Goal: Task Accomplishment & Management: Complete application form

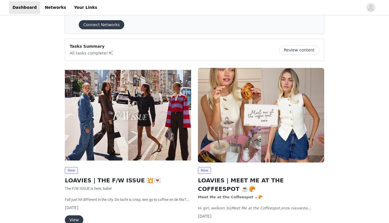
scroll to position [26, 0]
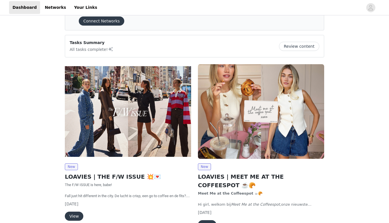
click at [75, 215] on button "View" at bounding box center [74, 216] width 18 height 9
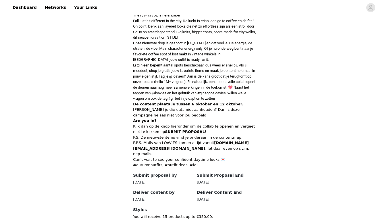
scroll to position [268, 0]
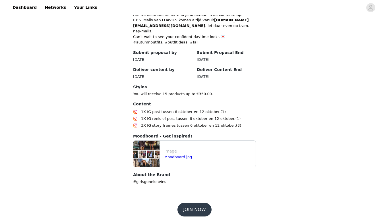
click at [200, 211] on button "JOIN NOW" at bounding box center [194, 210] width 34 height 14
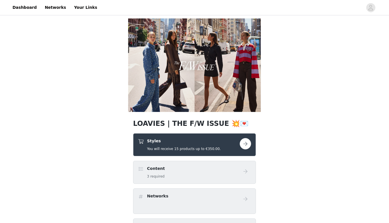
click at [247, 142] on button "button" at bounding box center [245, 143] width 11 height 11
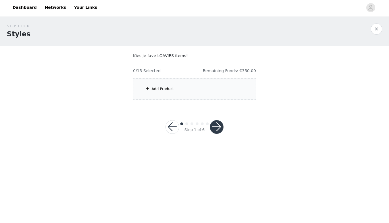
click at [153, 92] on div "Add Product" at bounding box center [194, 88] width 123 height 21
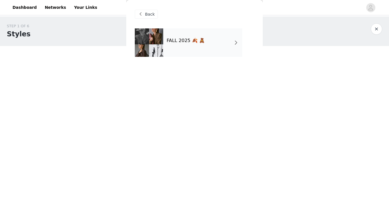
click at [178, 47] on div "FALL 2025 🍂 🧸" at bounding box center [202, 42] width 79 height 28
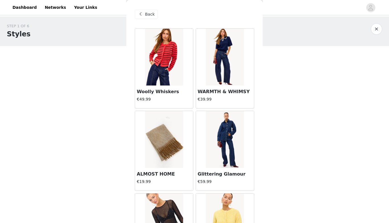
click at [229, 62] on img at bounding box center [225, 57] width 38 height 57
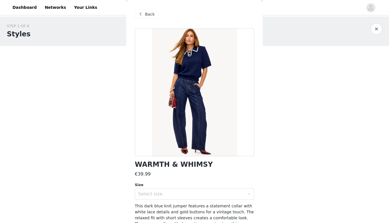
scroll to position [19, 0]
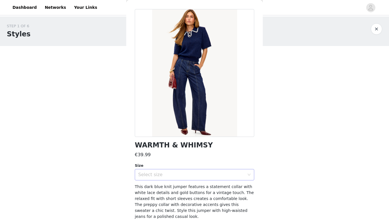
click at [201, 174] on div "Select size" at bounding box center [191, 175] width 106 height 6
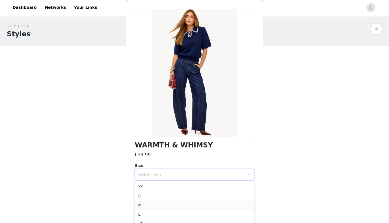
click at [160, 204] on li "M" at bounding box center [194, 205] width 119 height 9
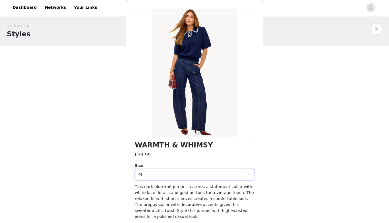
scroll to position [34, 0]
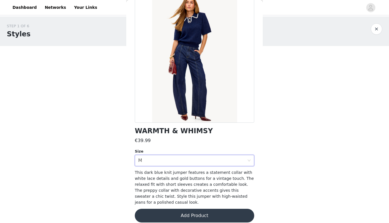
click at [198, 209] on button "Add Product" at bounding box center [194, 216] width 119 height 14
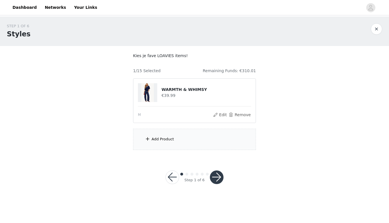
click at [164, 138] on div "Add Product" at bounding box center [162, 139] width 22 height 6
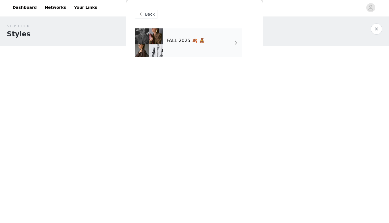
click at [193, 38] on h4 "FALL 2025 🍂 🧸" at bounding box center [186, 40] width 38 height 5
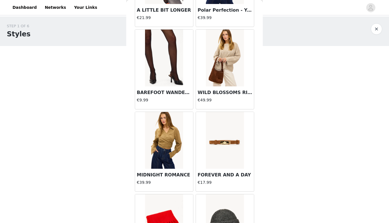
scroll to position [251, 0]
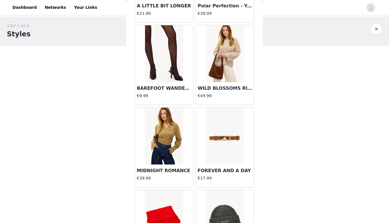
click at [228, 167] on h3 "FOREVER AND A DAY" at bounding box center [225, 170] width 55 height 7
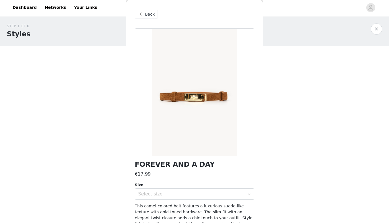
scroll to position [28, 0]
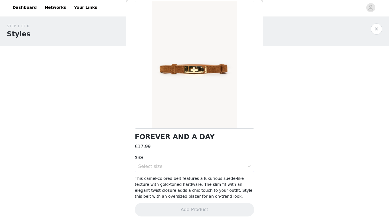
click at [223, 170] on div "Select size" at bounding box center [192, 166] width 109 height 11
click at [213, 180] on li "ONESIZE" at bounding box center [194, 178] width 119 height 9
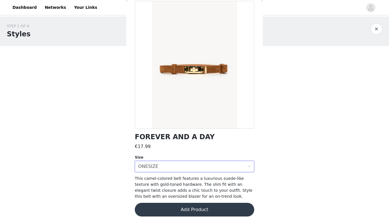
click at [216, 207] on button "Add Product" at bounding box center [194, 210] width 119 height 14
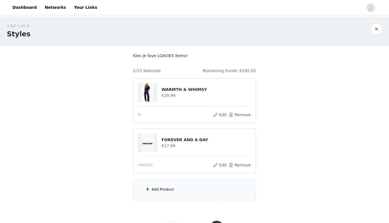
click at [162, 187] on div "Add Product" at bounding box center [162, 190] width 22 height 6
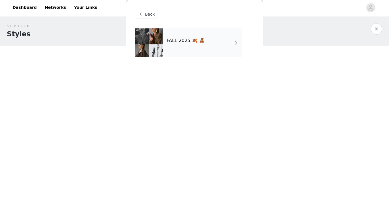
click at [208, 35] on div "FALL 2025 🍂 🧸" at bounding box center [202, 42] width 79 height 28
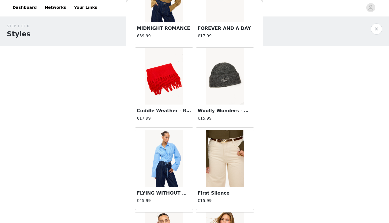
scroll to position [394, 0]
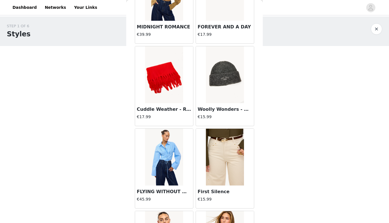
click at [223, 162] on img at bounding box center [225, 157] width 38 height 57
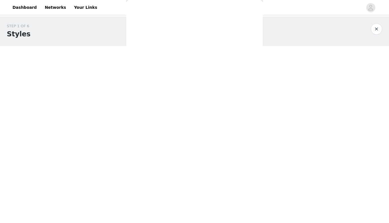
scroll to position [0, 0]
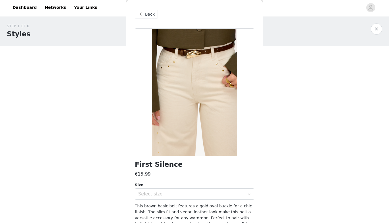
click at [148, 15] on span "Back" at bounding box center [150, 14] width 10 height 6
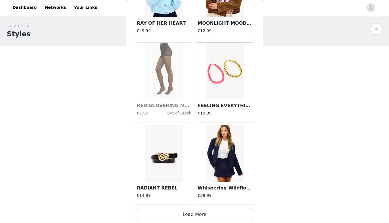
scroll to position [24, 0]
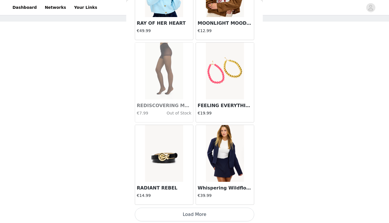
click at [196, 212] on button "Load More" at bounding box center [194, 215] width 119 height 14
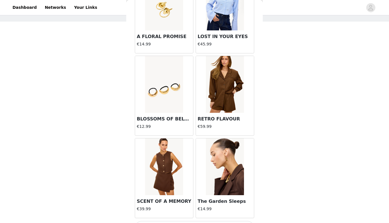
scroll to position [1469, 0]
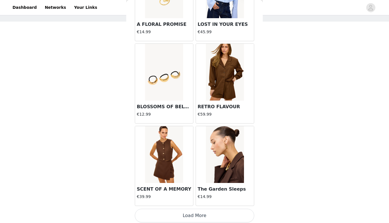
click at [204, 211] on button "Load More" at bounding box center [194, 216] width 119 height 14
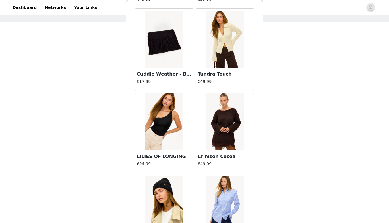
scroll to position [1918, 0]
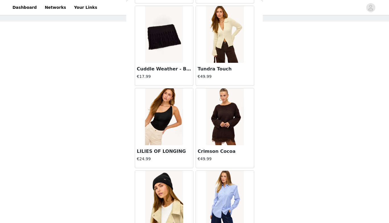
click at [235, 118] on img at bounding box center [225, 116] width 38 height 57
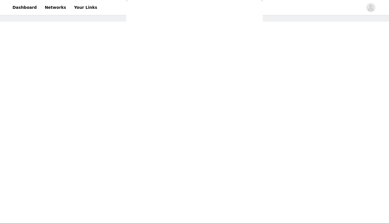
scroll to position [0, 0]
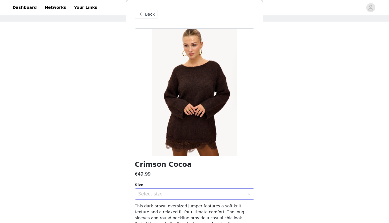
click at [181, 196] on div "Select size" at bounding box center [191, 194] width 106 height 6
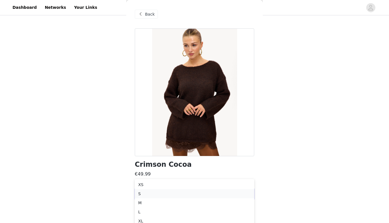
scroll to position [49, 0]
click at [173, 204] on li "M" at bounding box center [194, 200] width 119 height 9
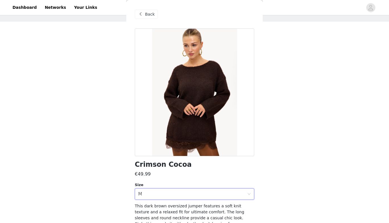
scroll to position [28, 0]
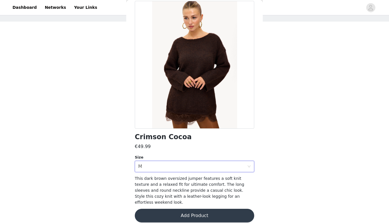
click at [198, 209] on button "Add Product" at bounding box center [194, 216] width 119 height 14
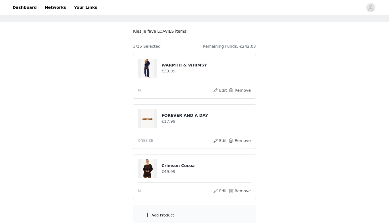
click at [175, 212] on div "Add Product" at bounding box center [194, 215] width 123 height 21
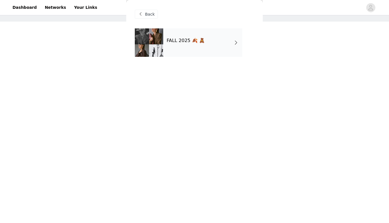
click at [194, 50] on div "FALL 2025 🍂 🧸" at bounding box center [202, 42] width 79 height 28
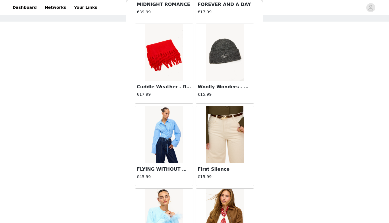
scroll to position [645, 0]
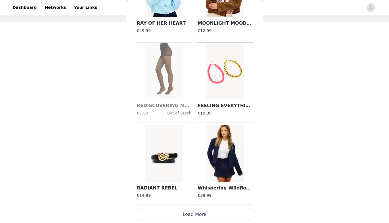
click at [198, 209] on button "Load More" at bounding box center [194, 215] width 119 height 14
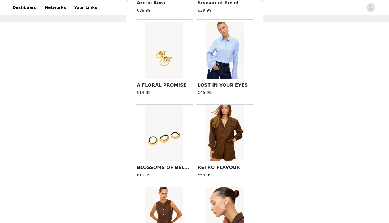
scroll to position [1469, 0]
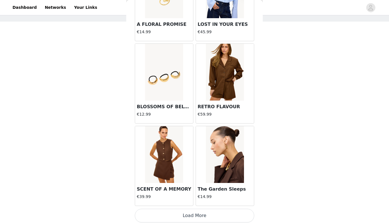
click at [197, 213] on button "Load More" at bounding box center [194, 216] width 119 height 14
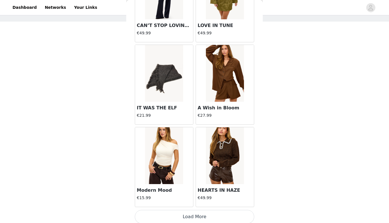
scroll to position [75, 0]
click at [202, 213] on button "Load More" at bounding box center [194, 217] width 119 height 14
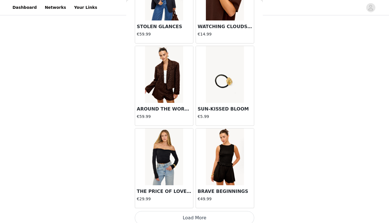
scroll to position [3114, 0]
click at [205, 213] on button "Load More" at bounding box center [194, 218] width 119 height 14
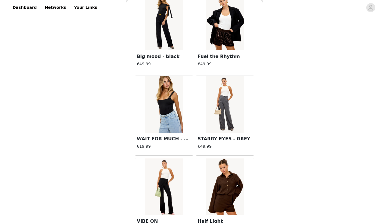
scroll to position [3938, 0]
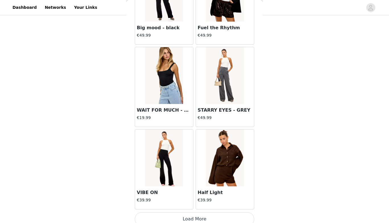
click at [206, 212] on button "Load More" at bounding box center [194, 219] width 119 height 14
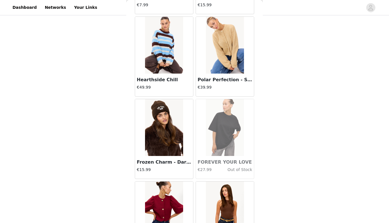
scroll to position [4761, 0]
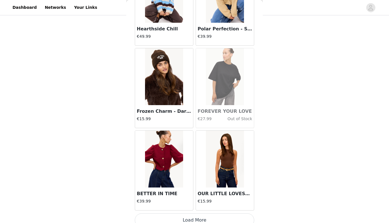
click at [199, 213] on button "Load More" at bounding box center [194, 220] width 119 height 14
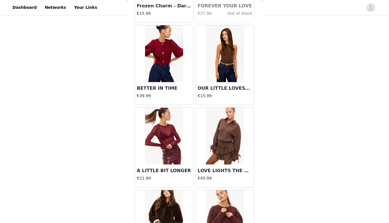
scroll to position [4867, 0]
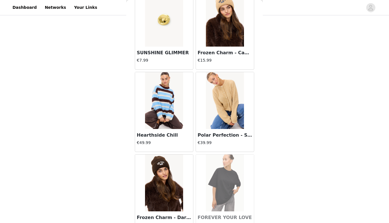
click at [173, 107] on img at bounding box center [164, 100] width 38 height 57
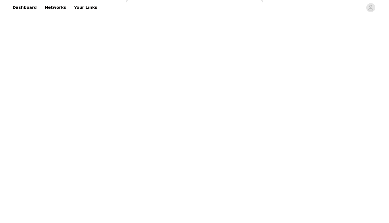
scroll to position [34, 0]
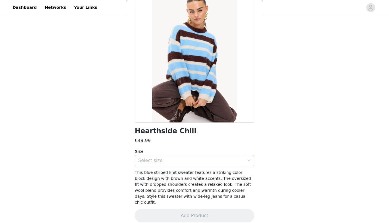
click at [200, 159] on div "Select size" at bounding box center [191, 161] width 106 height 6
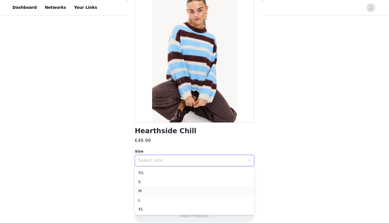
click at [180, 191] on li "M" at bounding box center [194, 190] width 119 height 9
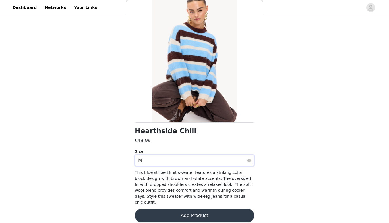
click at [226, 157] on div "Select size M" at bounding box center [192, 160] width 109 height 11
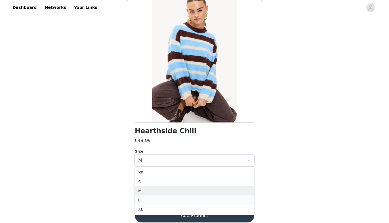
click at [188, 196] on li "L" at bounding box center [194, 200] width 119 height 9
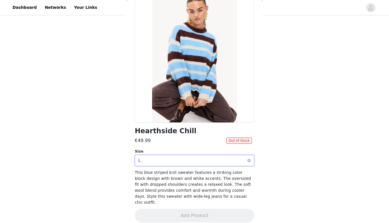
click at [199, 158] on div "Select size L" at bounding box center [192, 160] width 109 height 11
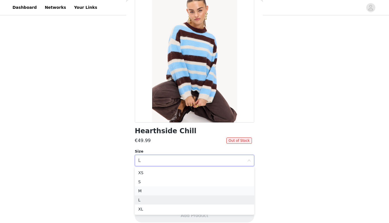
click at [172, 192] on li "M" at bounding box center [194, 190] width 119 height 9
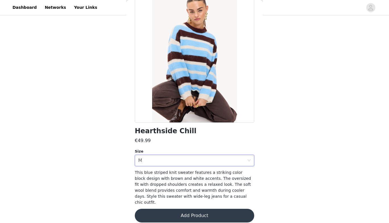
click at [182, 209] on button "Add Product" at bounding box center [194, 216] width 119 height 14
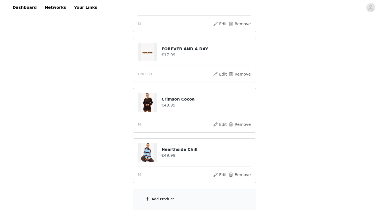
scroll to position [125, 0]
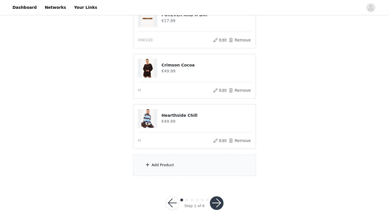
click at [166, 165] on div "Add Product" at bounding box center [162, 165] width 22 height 6
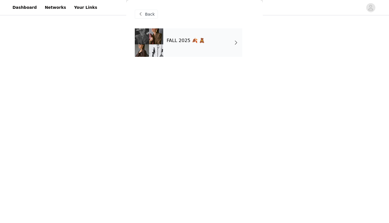
click at [175, 49] on div "FALL 2025 🍂 🧸" at bounding box center [202, 42] width 79 height 28
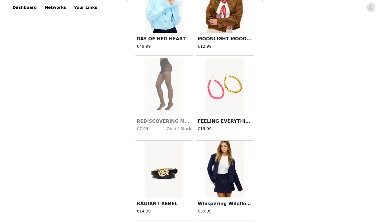
scroll to position [645, 0]
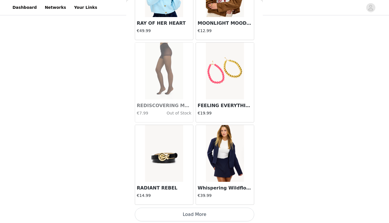
click at [206, 217] on button "Load More" at bounding box center [194, 215] width 119 height 14
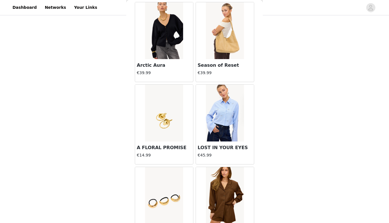
scroll to position [1469, 0]
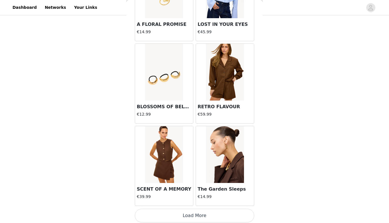
click at [200, 215] on button "Load More" at bounding box center [194, 216] width 119 height 14
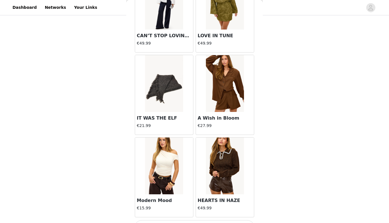
scroll to position [2292, 0]
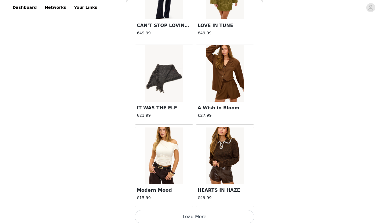
click at [206, 211] on button "Load More" at bounding box center [194, 217] width 119 height 14
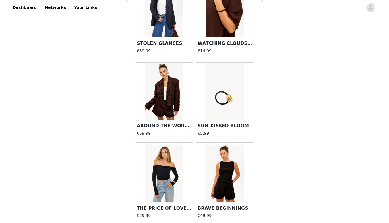
scroll to position [3115, 0]
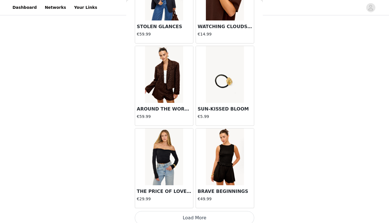
click at [204, 213] on button "Load More" at bounding box center [194, 218] width 119 height 14
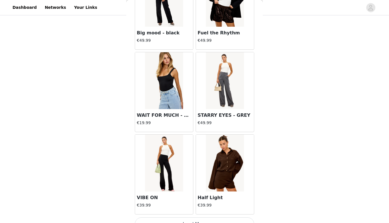
scroll to position [3938, 0]
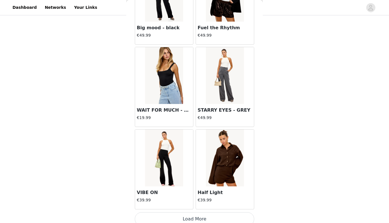
click at [199, 213] on button "Load More" at bounding box center [194, 219] width 119 height 14
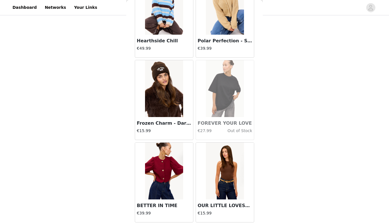
scroll to position [4761, 0]
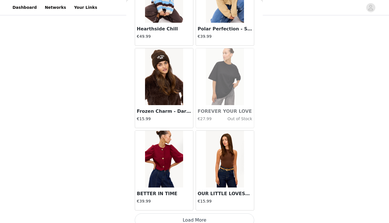
click at [201, 216] on button "Load More" at bounding box center [194, 220] width 119 height 14
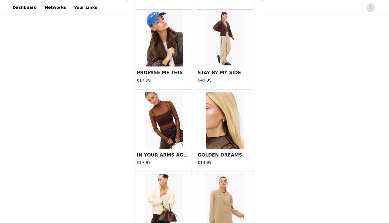
scroll to position [5584, 0]
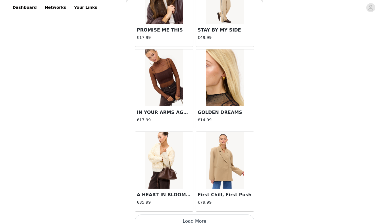
click at [208, 215] on button "Load More" at bounding box center [194, 222] width 119 height 14
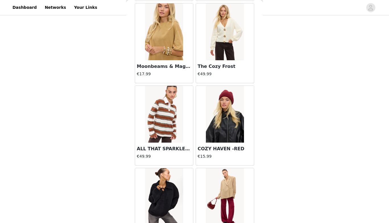
scroll to position [6407, 0]
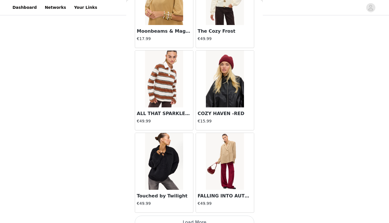
click at [213, 216] on button "Load More" at bounding box center [194, 223] width 119 height 14
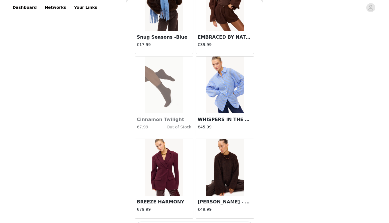
scroll to position [7230, 0]
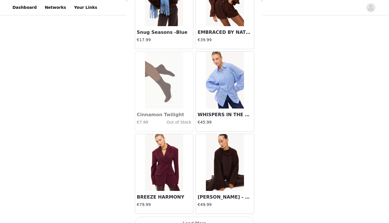
click at [200, 217] on button "Load More" at bounding box center [194, 224] width 119 height 14
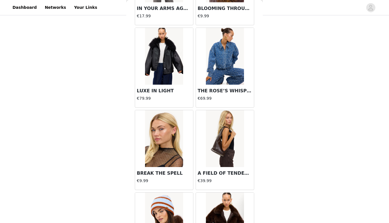
scroll to position [7997, 0]
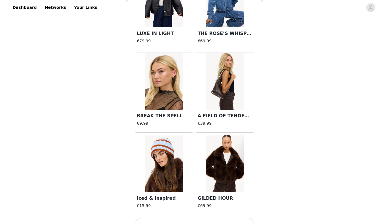
click at [200, 218] on button "Load More" at bounding box center [194, 225] width 119 height 14
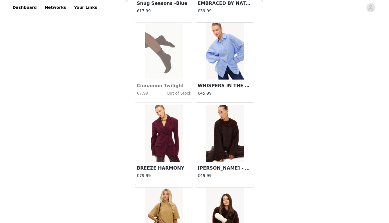
scroll to position [7258, 0]
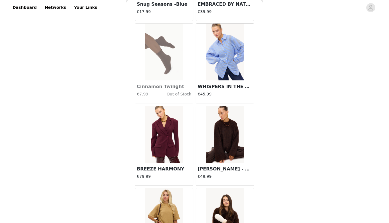
click at [228, 124] on img at bounding box center [225, 134] width 38 height 57
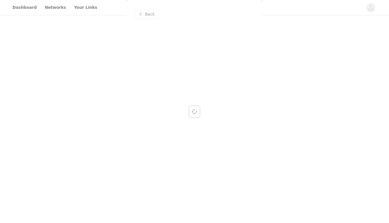
scroll to position [0, 0]
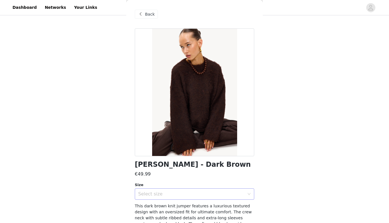
click at [192, 192] on div "Select size" at bounding box center [191, 194] width 106 height 6
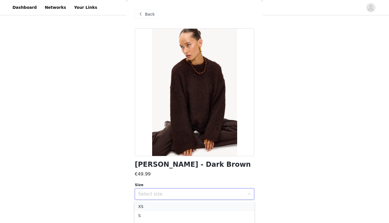
scroll to position [151, 0]
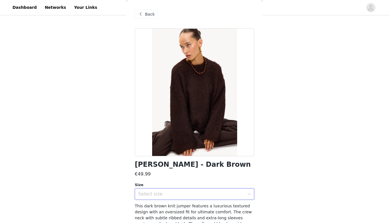
click at [176, 196] on div "Select size" at bounding box center [191, 194] width 106 height 6
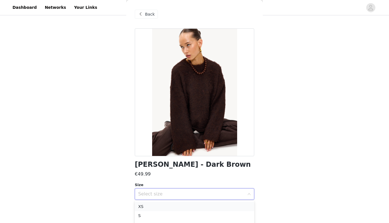
scroll to position [176, 0]
click at [167, 198] on li "M" at bounding box center [194, 199] width 119 height 9
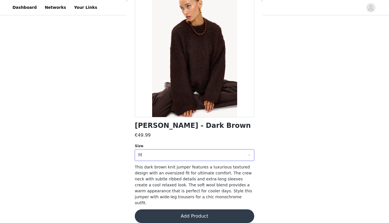
scroll to position [40, 0]
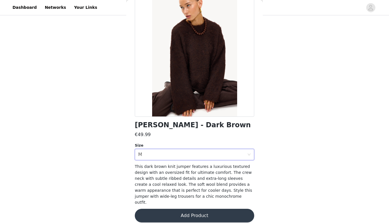
click at [200, 213] on button "Add Product" at bounding box center [194, 216] width 119 height 14
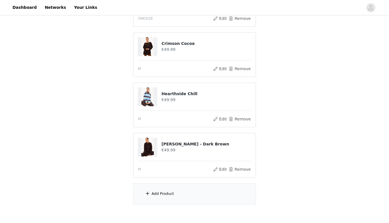
scroll to position [147, 0]
click at [164, 194] on div "Add Product" at bounding box center [162, 193] width 22 height 6
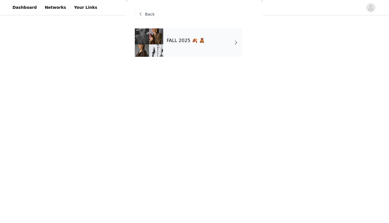
click at [197, 42] on h4 "FALL 2025 🍂 🧸" at bounding box center [186, 40] width 38 height 5
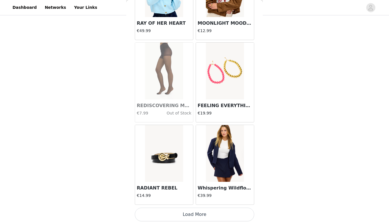
scroll to position [175, 0]
click at [205, 215] on button "Load More" at bounding box center [194, 215] width 119 height 14
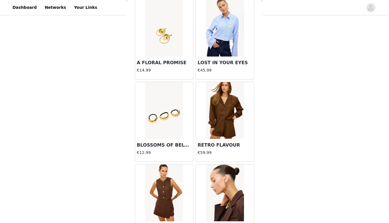
scroll to position [1469, 0]
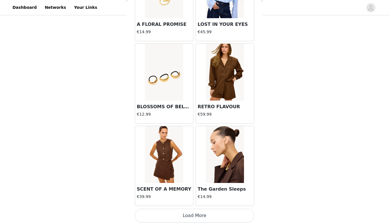
click at [205, 213] on button "Load More" at bounding box center [194, 216] width 119 height 14
click at [162, 183] on div "SCENT OF A MEMORY €39.99" at bounding box center [164, 194] width 58 height 23
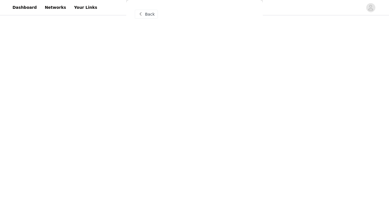
scroll to position [0, 0]
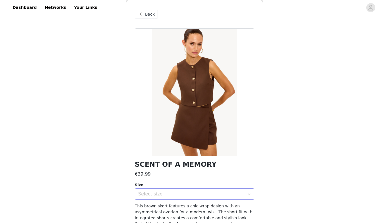
click at [176, 198] on div "Select size" at bounding box center [192, 194] width 109 height 11
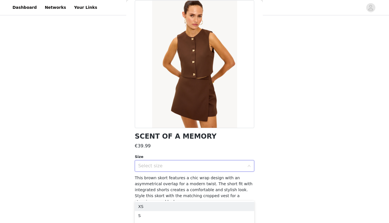
scroll to position [34, 0]
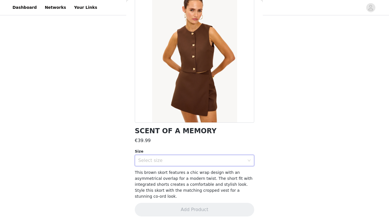
click at [139, 180] on span "This brown skort features a chic wrap design with an asymmetrical overlap for a…" at bounding box center [194, 184] width 118 height 28
click at [166, 158] on div "Select size" at bounding box center [191, 161] width 106 height 6
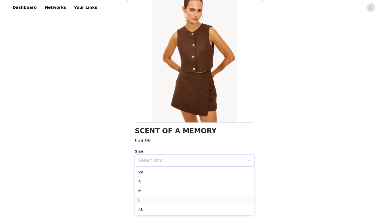
click at [159, 199] on li "L" at bounding box center [194, 200] width 119 height 9
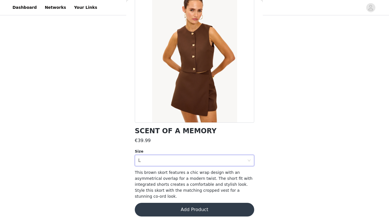
click at [184, 206] on button "Add Product" at bounding box center [194, 210] width 119 height 14
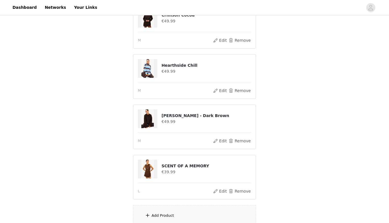
click at [177, 213] on div "Add Product" at bounding box center [194, 215] width 123 height 21
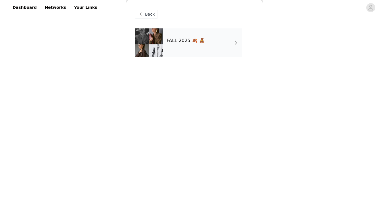
click at [204, 54] on div "FALL 2025 🍂 🧸" at bounding box center [202, 42] width 79 height 28
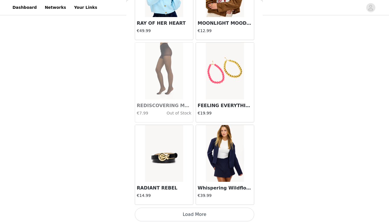
scroll to position [225, 0]
click at [192, 211] on button "Load More" at bounding box center [194, 215] width 119 height 14
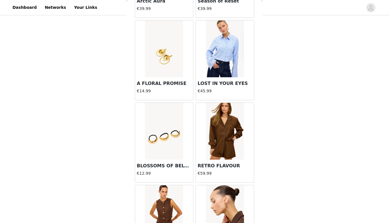
scroll to position [1469, 0]
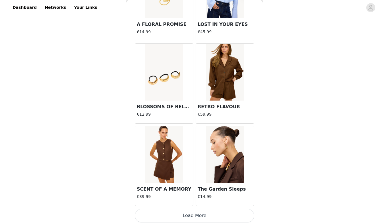
click at [200, 213] on button "Load More" at bounding box center [194, 216] width 119 height 14
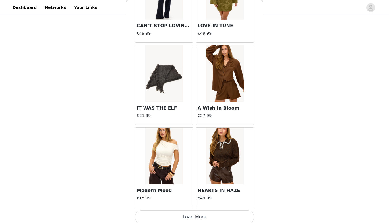
scroll to position [2292, 0]
click at [203, 215] on button "Load More" at bounding box center [194, 217] width 119 height 14
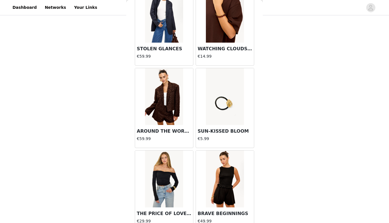
scroll to position [3115, 0]
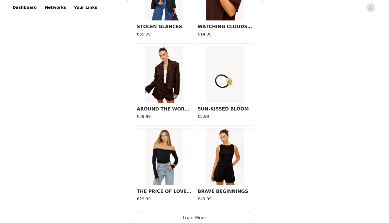
click at [200, 212] on button "Load More" at bounding box center [194, 218] width 119 height 14
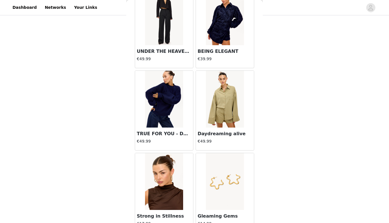
scroll to position [3585, 0]
click at [146, 112] on img at bounding box center [164, 98] width 38 height 57
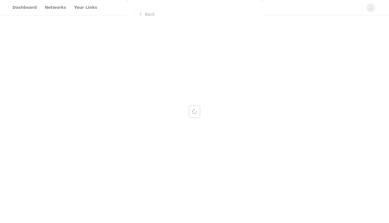
scroll to position [0, 0]
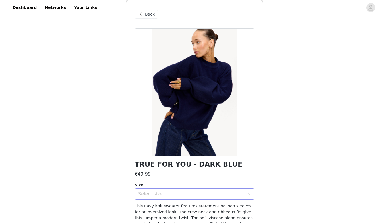
click at [163, 196] on div "Select size" at bounding box center [191, 194] width 106 height 6
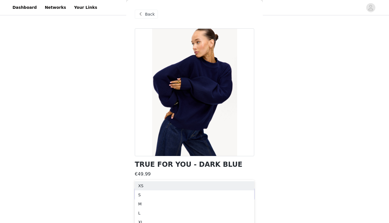
scroll to position [251, 0]
click at [151, 196] on li "M" at bounding box center [194, 199] width 119 height 9
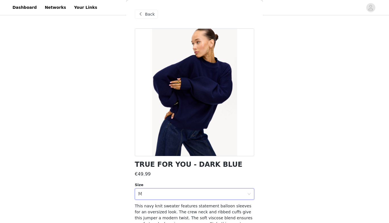
scroll to position [34, 0]
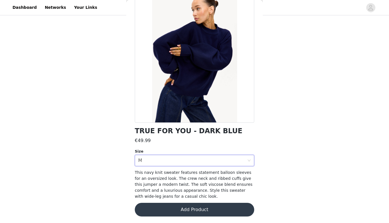
click at [187, 211] on button "Add Product" at bounding box center [194, 210] width 119 height 14
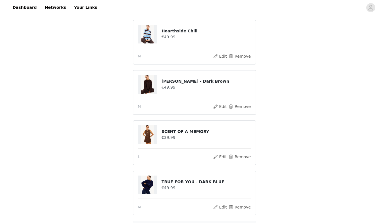
scroll to position [275, 0]
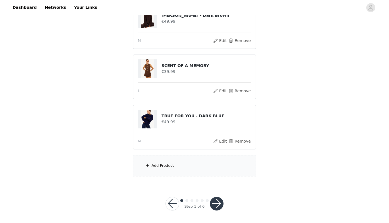
click at [173, 164] on div "Add Product" at bounding box center [162, 166] width 22 height 6
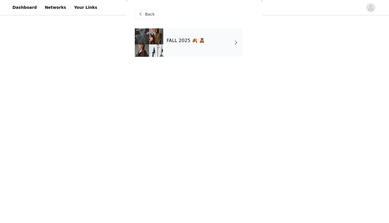
click at [204, 42] on div "FALL 2025 🍂 🧸" at bounding box center [202, 42] width 79 height 28
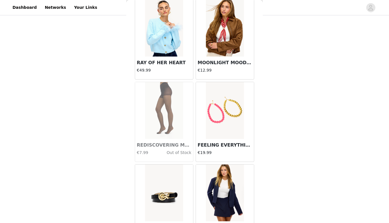
scroll to position [645, 0]
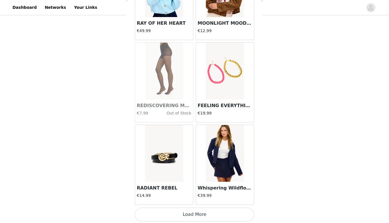
click at [194, 216] on button "Load More" at bounding box center [194, 215] width 119 height 14
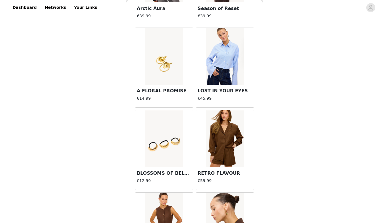
scroll to position [1469, 0]
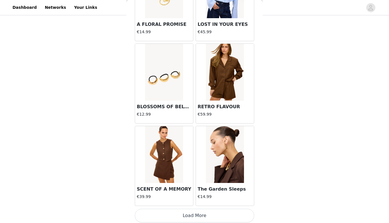
click at [200, 217] on button "Load More" at bounding box center [194, 216] width 119 height 14
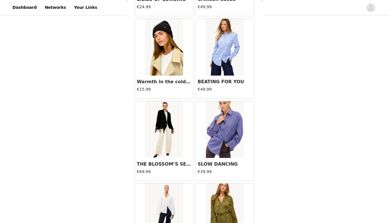
scroll to position [2083, 0]
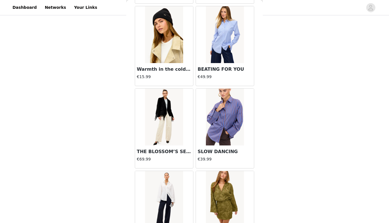
click at [161, 126] on img at bounding box center [164, 117] width 38 height 57
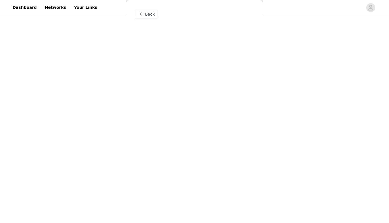
scroll to position [0, 0]
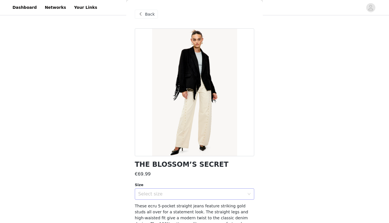
click at [180, 193] on div "Select size" at bounding box center [191, 194] width 106 height 6
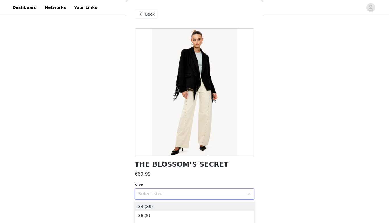
scroll to position [301, 0]
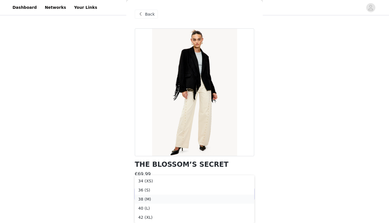
click at [157, 200] on li "38 (M)" at bounding box center [194, 199] width 119 height 9
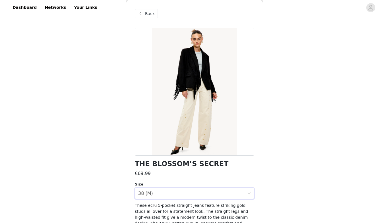
scroll to position [34, 0]
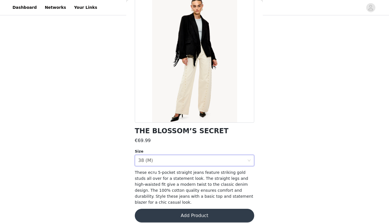
click at [191, 209] on button "Add Product" at bounding box center [194, 216] width 119 height 14
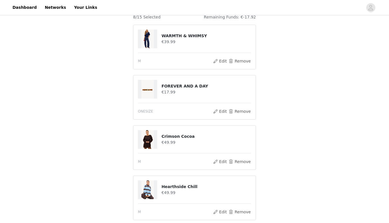
scroll to position [53, 0]
click at [241, 112] on button "Remove" at bounding box center [239, 112] width 23 height 7
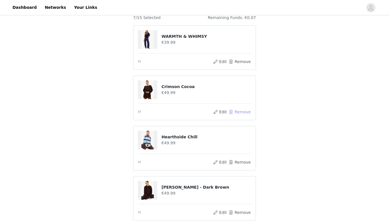
click at [241, 112] on button "Remove" at bounding box center [239, 112] width 23 height 7
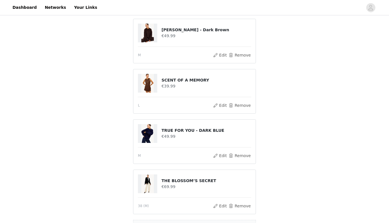
scroll to position [225, 0]
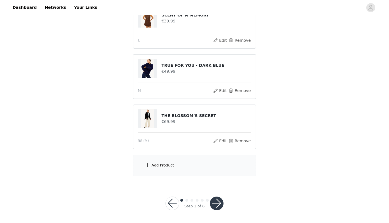
click at [183, 163] on div "Add Product" at bounding box center [194, 165] width 123 height 21
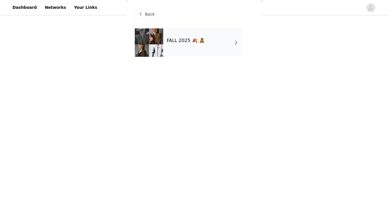
click at [196, 41] on h4 "FALL 2025 🍂 🧸" at bounding box center [186, 40] width 38 height 5
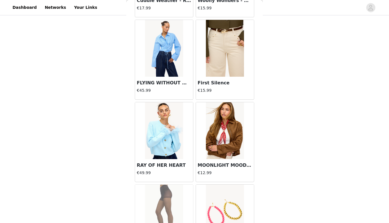
scroll to position [645, 0]
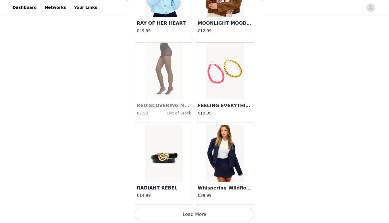
click at [198, 213] on button "Load More" at bounding box center [194, 215] width 119 height 14
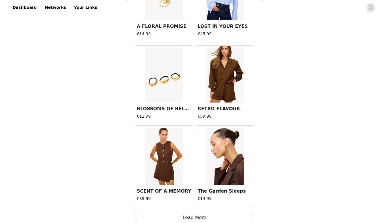
scroll to position [1469, 0]
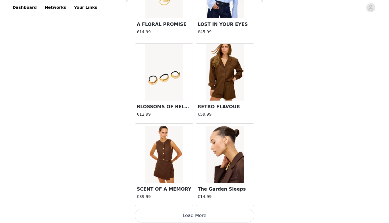
click at [202, 211] on button "Load More" at bounding box center [194, 216] width 119 height 14
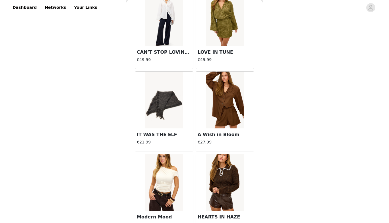
scroll to position [2292, 0]
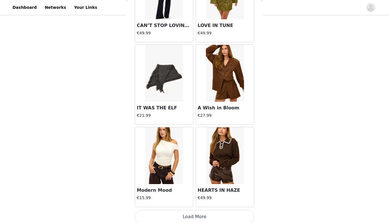
click at [204, 212] on button "Load More" at bounding box center [194, 217] width 119 height 14
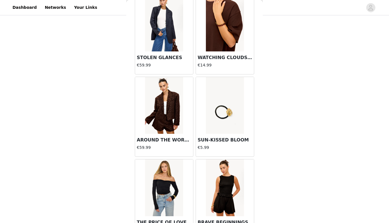
scroll to position [3115, 0]
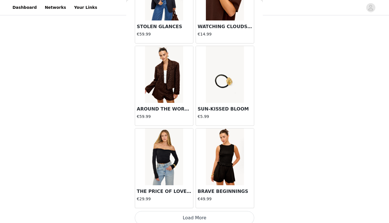
click at [197, 213] on button "Load More" at bounding box center [194, 218] width 119 height 14
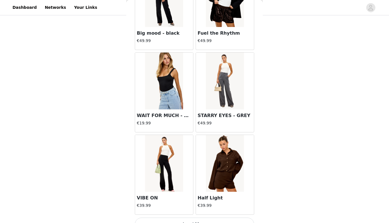
scroll to position [3938, 0]
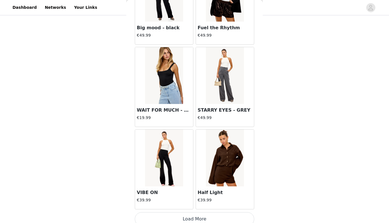
click at [198, 213] on button "Load More" at bounding box center [194, 219] width 119 height 14
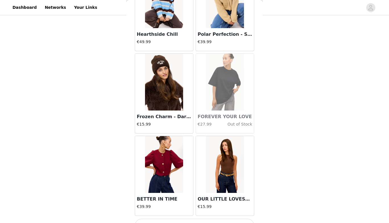
scroll to position [4761, 0]
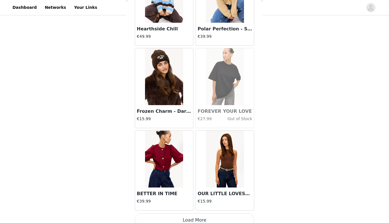
click at [208, 213] on button "Load More" at bounding box center [194, 220] width 119 height 14
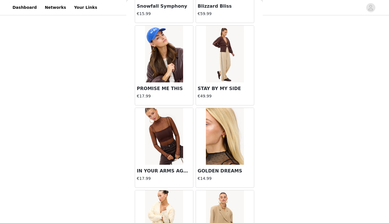
scroll to position [5584, 0]
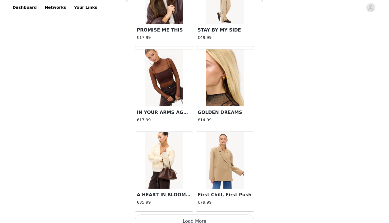
click at [200, 215] on button "Load More" at bounding box center [194, 222] width 119 height 14
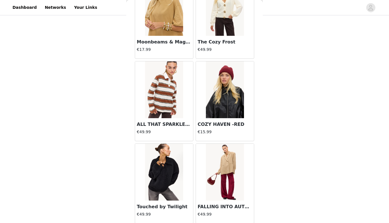
scroll to position [6407, 0]
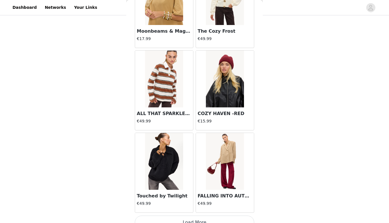
click at [199, 216] on button "Load More" at bounding box center [194, 223] width 119 height 14
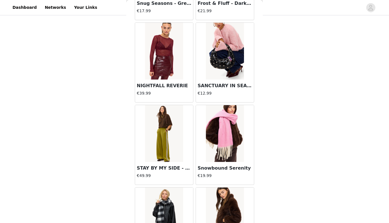
scroll to position [6023, 0]
click at [174, 128] on img at bounding box center [164, 133] width 38 height 57
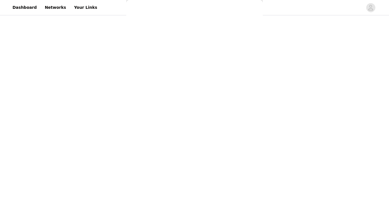
scroll to position [0, 0]
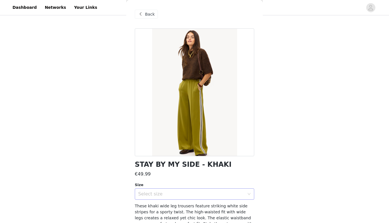
click at [192, 196] on div "Select size" at bounding box center [191, 194] width 106 height 6
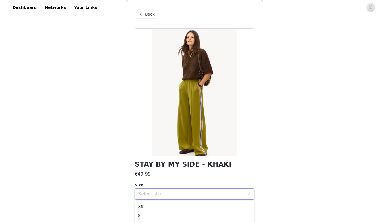
scroll to position [34, 0]
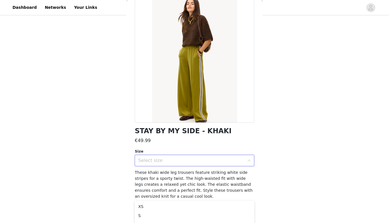
click at [160, 163] on div "Select size" at bounding box center [191, 161] width 106 height 6
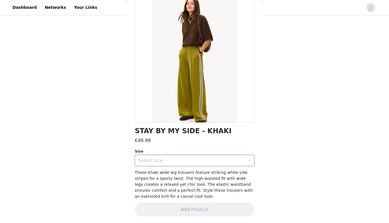
click at [168, 161] on div "Select size" at bounding box center [191, 161] width 106 height 6
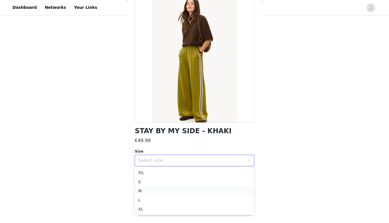
click at [150, 191] on li "M" at bounding box center [194, 190] width 119 height 9
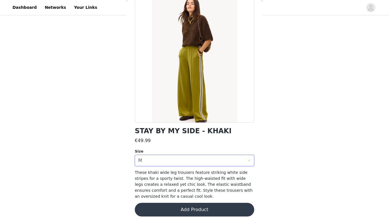
click at [190, 205] on button "Add Product" at bounding box center [194, 210] width 119 height 14
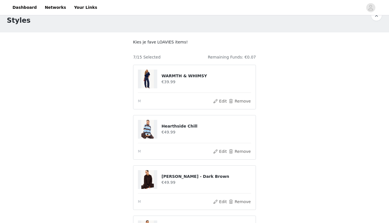
scroll to position [8, 0]
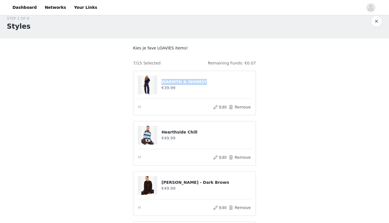
drag, startPoint x: 202, startPoint y: 81, endPoint x: 156, endPoint y: 83, distance: 46.4
click at [156, 83] on div "WARMTH & WHIMSY €39.99" at bounding box center [194, 85] width 113 height 19
copy div "WARMTH & WHIMSY"
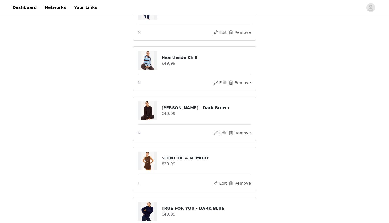
scroll to position [275, 0]
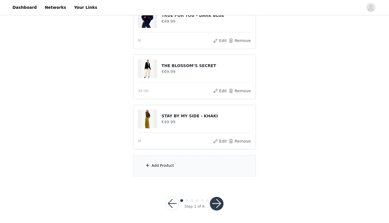
click at [217, 203] on button "button" at bounding box center [217, 204] width 14 height 14
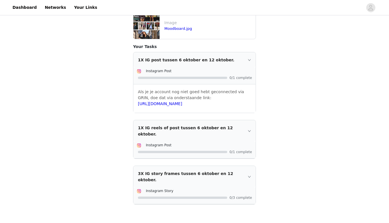
scroll to position [143, 0]
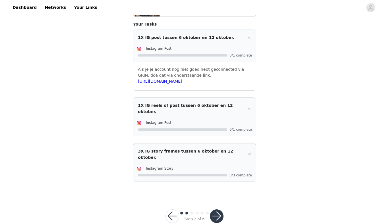
click at [219, 209] on button "button" at bounding box center [217, 216] width 14 height 14
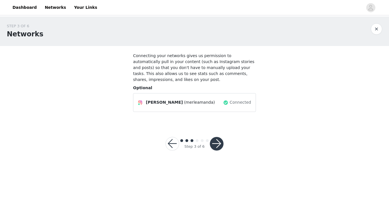
click at [215, 144] on button "button" at bounding box center [217, 144] width 14 height 14
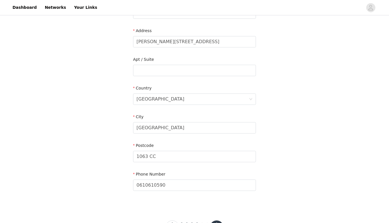
scroll to position [142, 0]
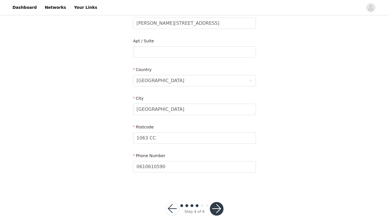
click at [216, 204] on button "button" at bounding box center [217, 209] width 14 height 14
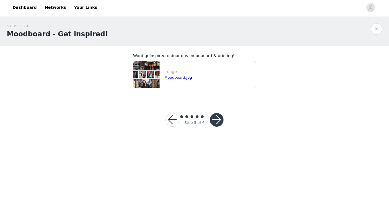
click at [216, 121] on button "button" at bounding box center [217, 120] width 14 height 14
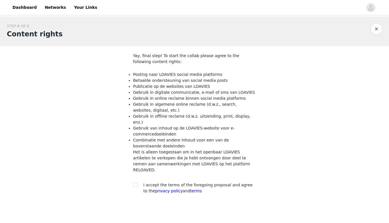
scroll to position [16, 0]
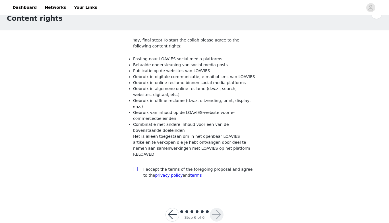
click at [136, 167] on input "checkbox" at bounding box center [135, 169] width 4 height 4
checkbox input "true"
click at [217, 208] on button "button" at bounding box center [217, 215] width 14 height 14
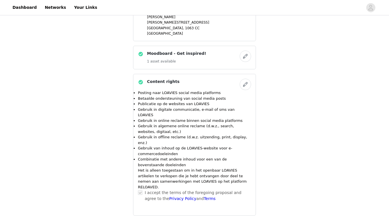
scroll to position [463, 0]
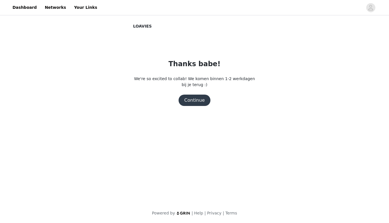
scroll to position [0, 0]
click at [200, 103] on button "Continue" at bounding box center [194, 100] width 32 height 11
